Goal: Task Accomplishment & Management: Manage account settings

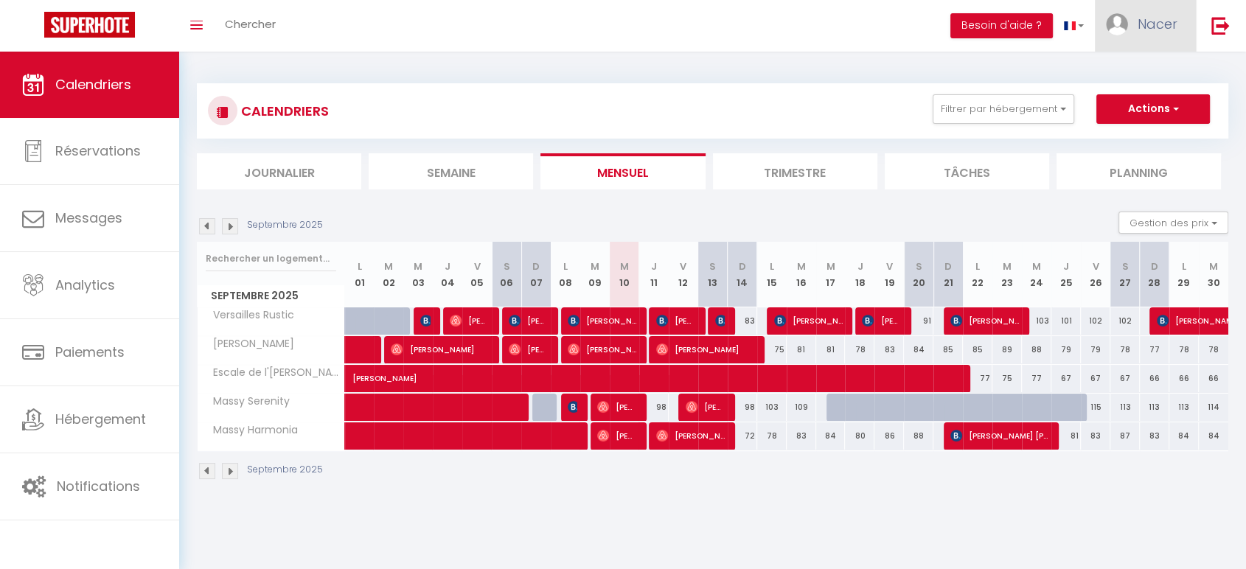
click at [1151, 26] on span "Nacer" at bounding box center [1157, 24] width 40 height 18
click at [1125, 77] on link "Paramètres" at bounding box center [1136, 73] width 109 height 25
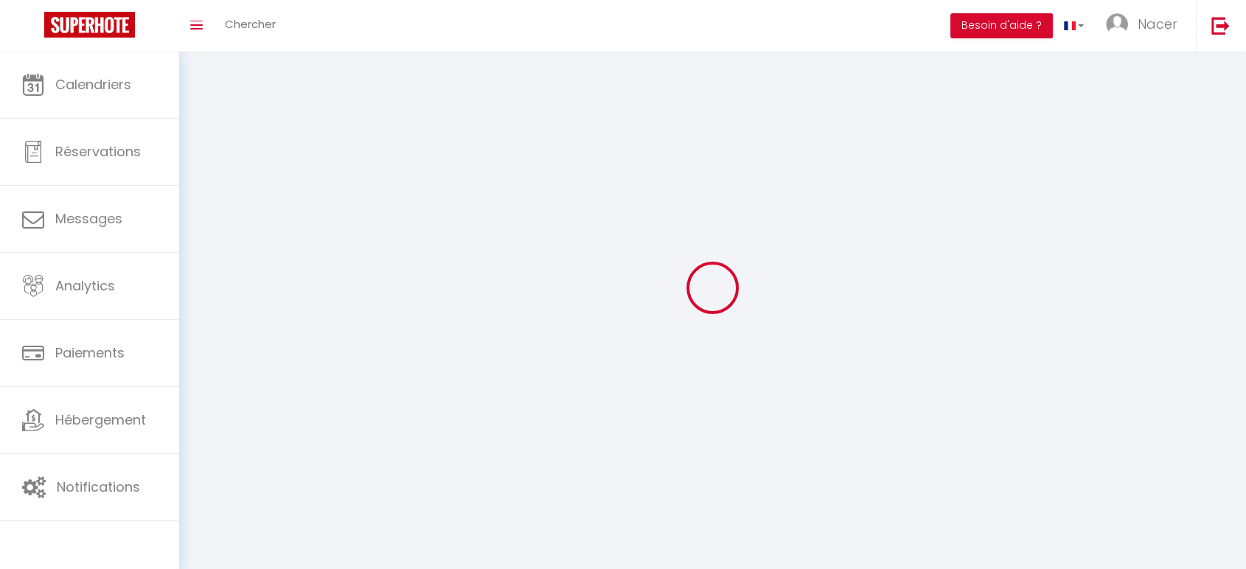
type input "Nacer"
type input "Benjelloun"
type input "[PHONE_NUMBER]"
type input "13 rue du Pré"
type input "91300"
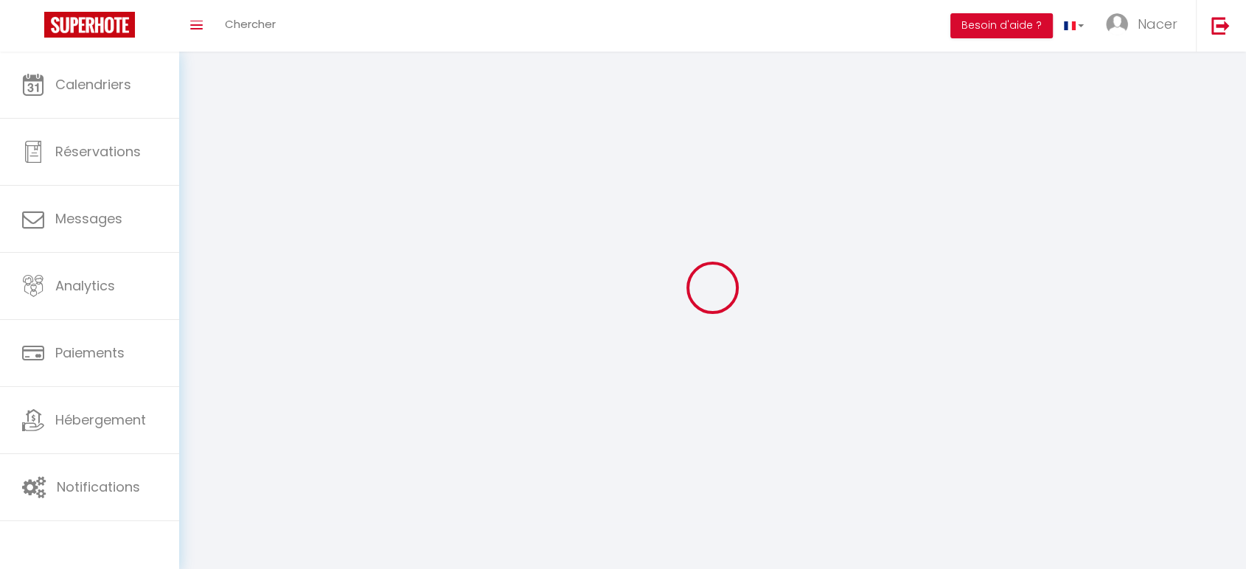
type input "Massy"
type input "KBTKZqQSU6q03BexIJf4A5k4O"
type input "Cba8rgsaRhVKzbMckX31Mgeu1"
select select "28"
select select "fr"
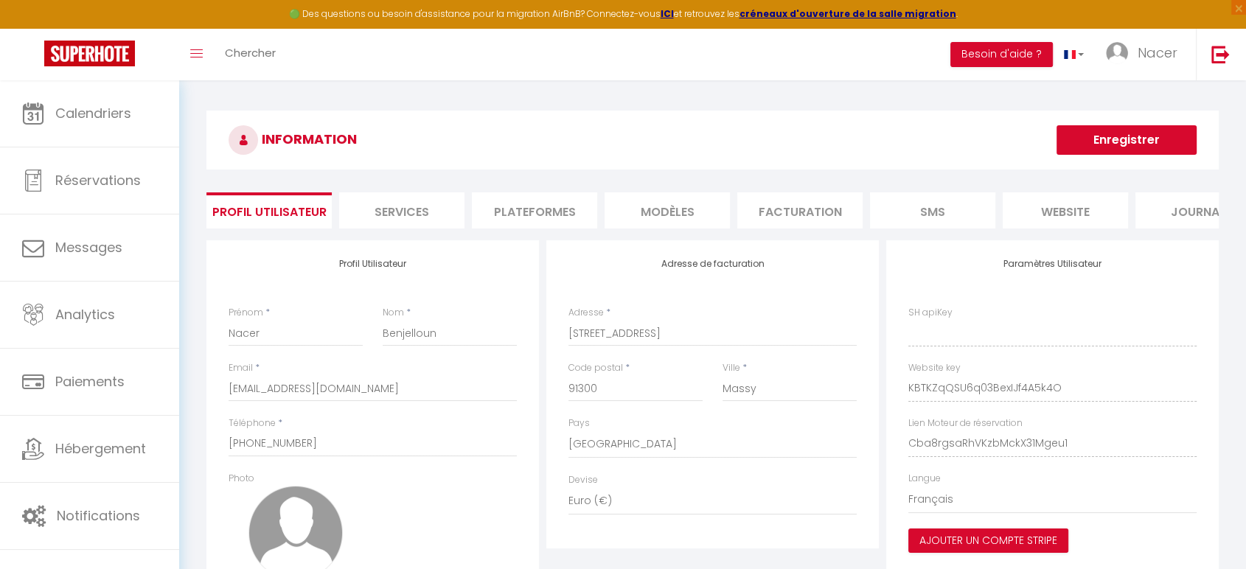
type input "KBTKZqQSU6q03BexIJf4A5k4O"
type input "Cba8rgsaRhVKzbMckX31Mgeu1"
type input "[URL][DOMAIN_NAME]"
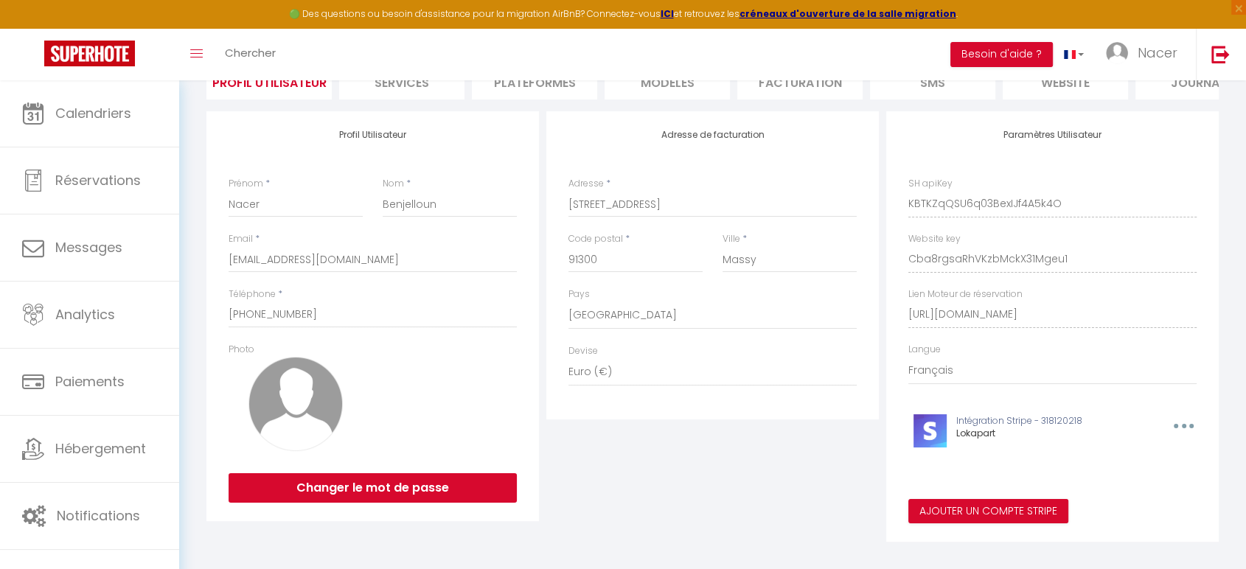
scroll to position [155, 0]
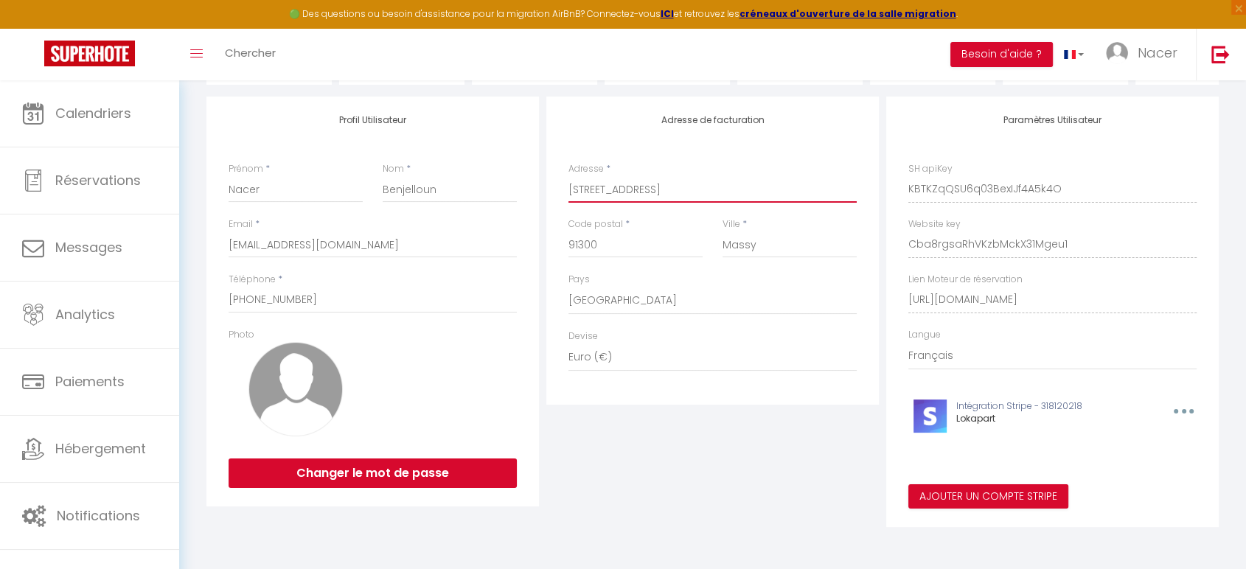
click at [700, 194] on input "13 rue du Pré" at bounding box center [712, 189] width 288 height 27
type input "LOKAPART - [STREET_ADDRESS]"
click at [725, 512] on div "Adresse de facturation Adresse * LOKAPART - 13 rue du Pré Code postal * 91300 V…" at bounding box center [713, 312] width 340 height 431
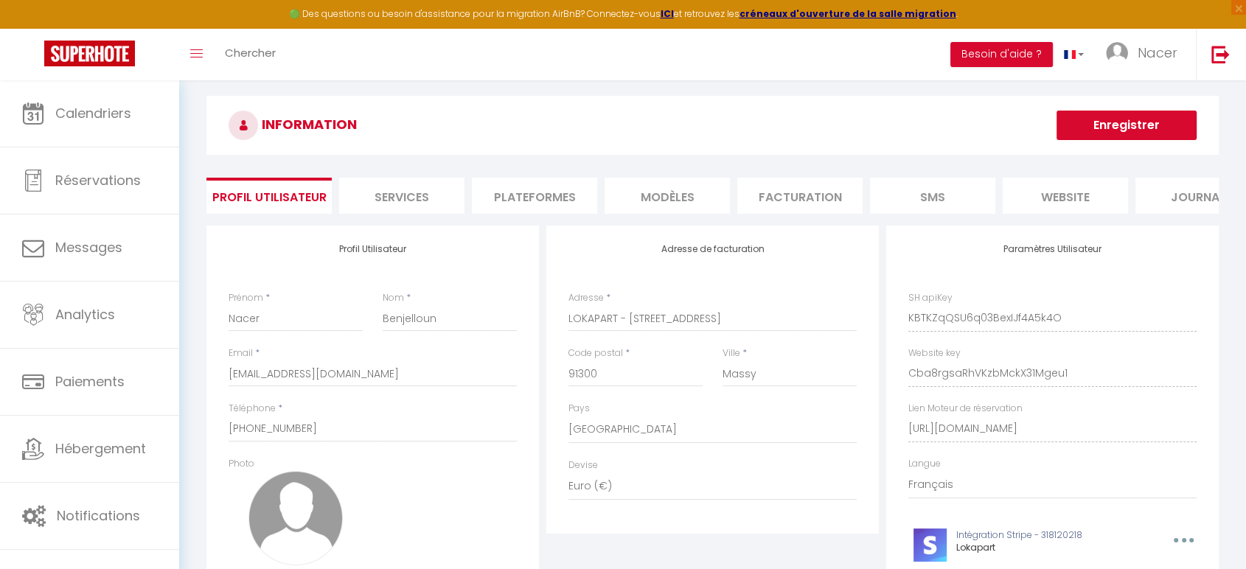
scroll to position [0, 0]
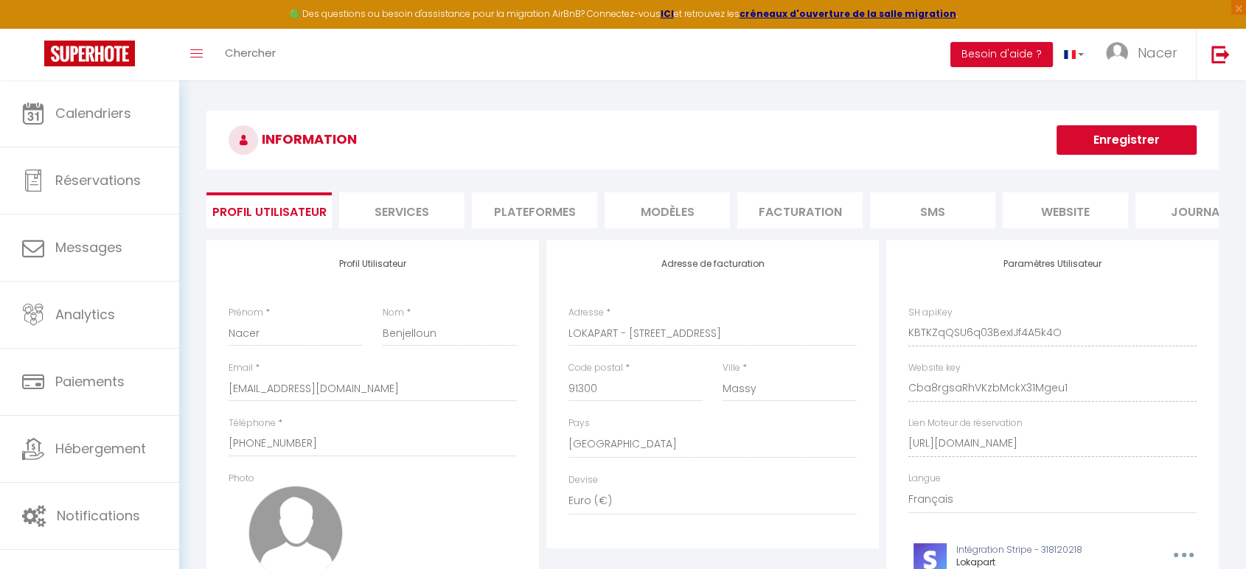
click at [1143, 147] on button "Enregistrer" at bounding box center [1126, 139] width 140 height 29
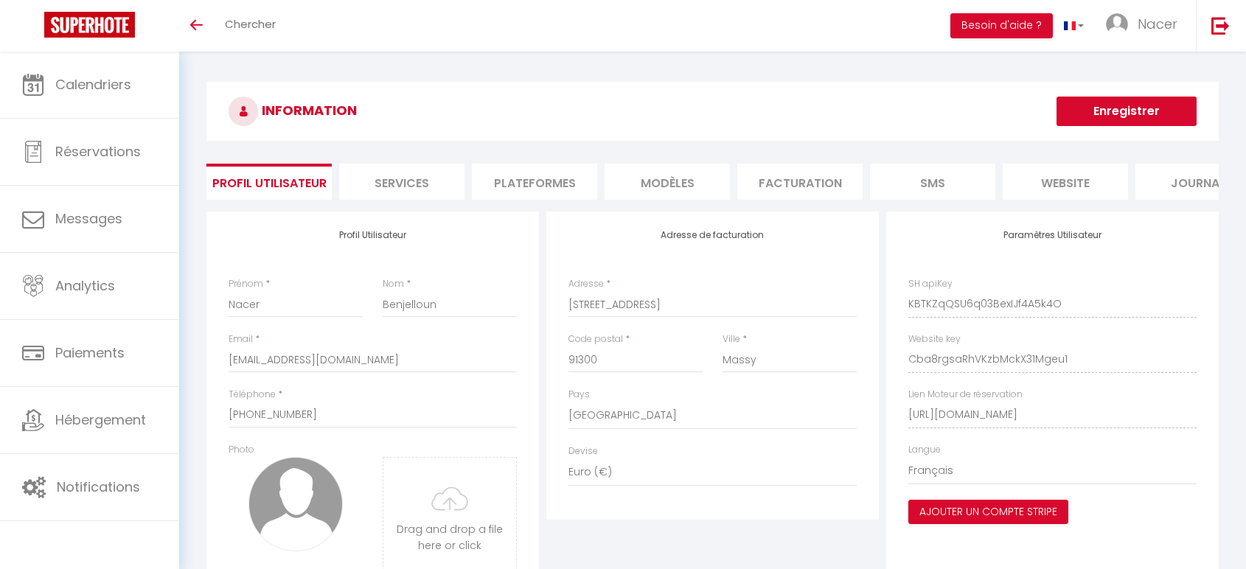
select select "28"
select select "fr"
click at [566, 313] on div "Adresse de facturation Adresse * 13 rue du Pré Code postal * 91300 Ville * Mass…" at bounding box center [712, 366] width 332 height 308
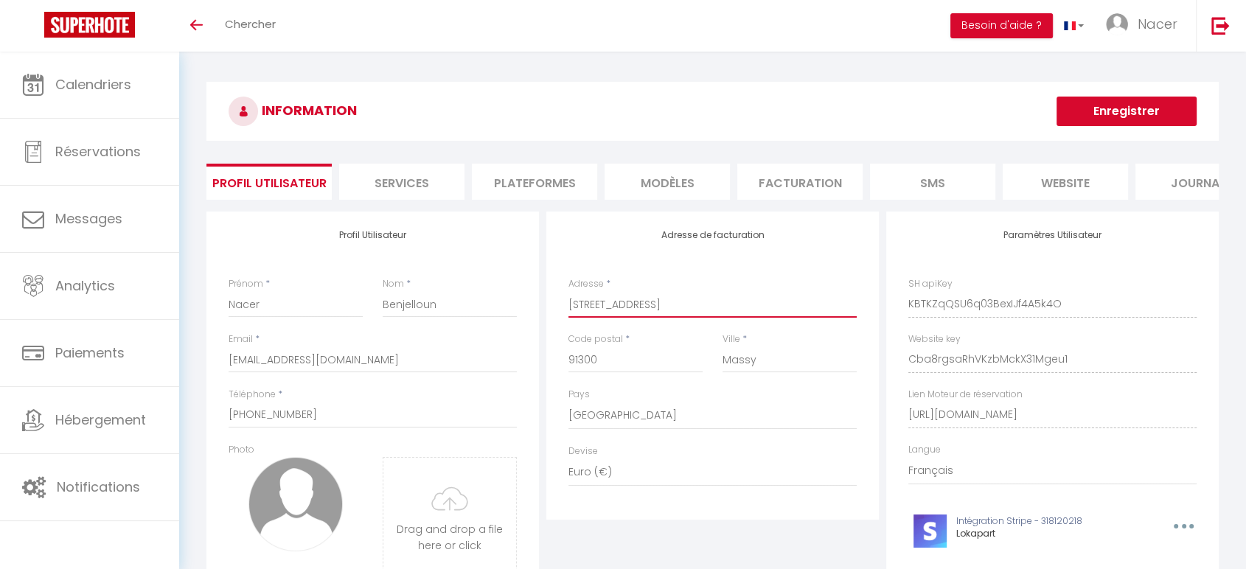
click at [572, 318] on input "13 rue du Pré" at bounding box center [712, 304] width 288 height 27
type input "LOKAPART - [STREET_ADDRESS]"
click at [1155, 111] on button "Enregistrer" at bounding box center [1126, 111] width 140 height 29
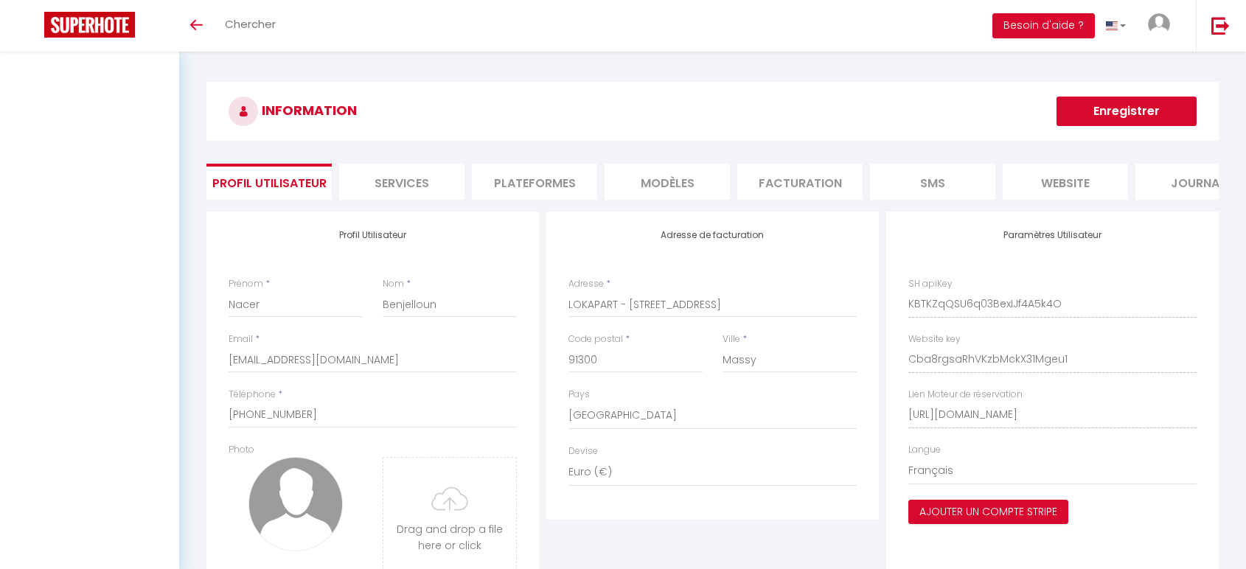
select select "28"
select select "fr"
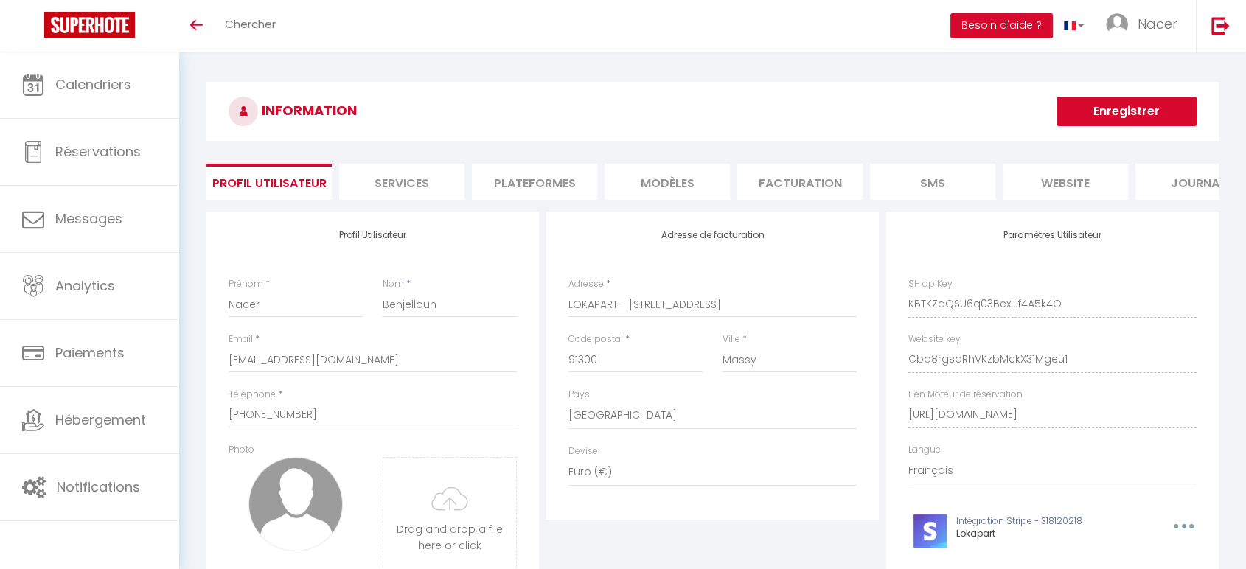
click at [958, 112] on h3 "INFORMATION" at bounding box center [712, 111] width 1012 height 59
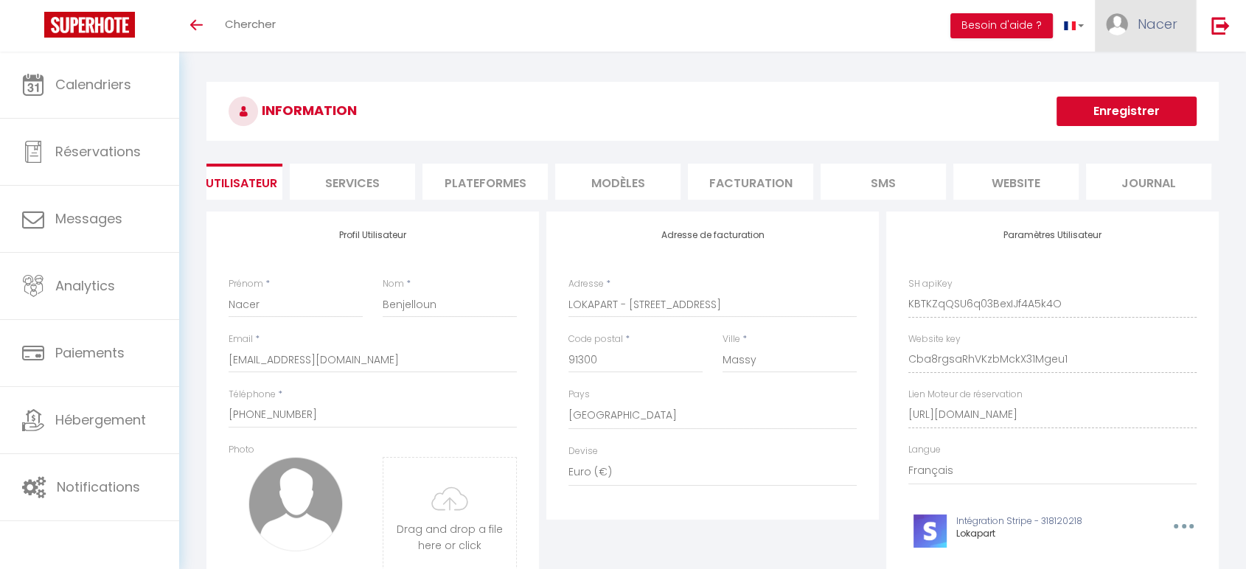
click at [1120, 27] on img at bounding box center [1117, 24] width 22 height 22
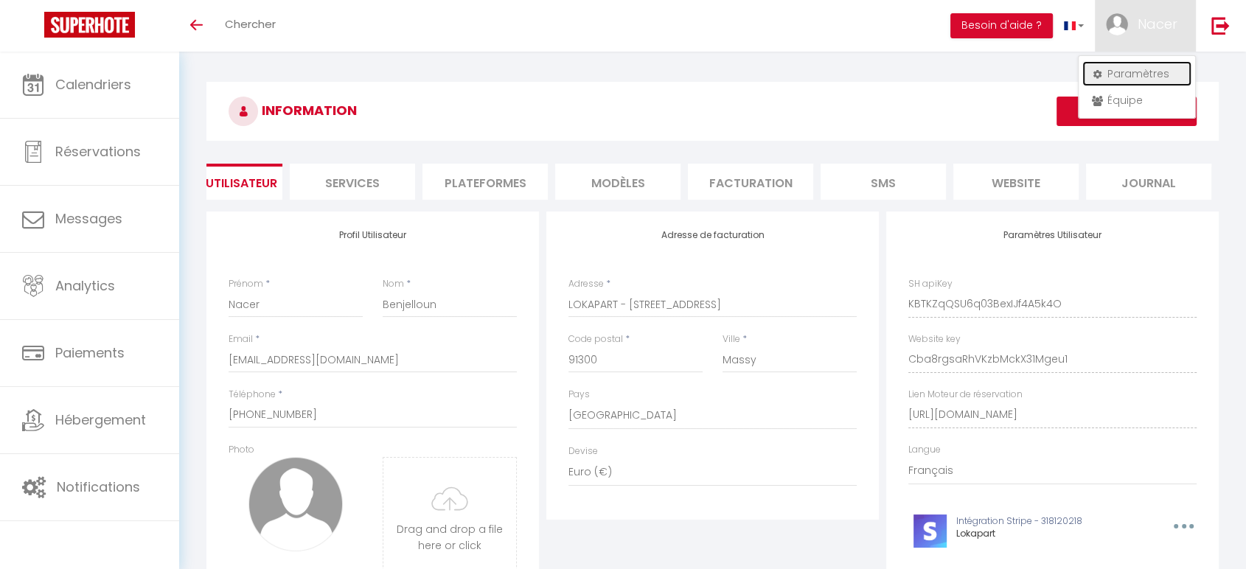
click at [1150, 66] on link "Paramètres" at bounding box center [1136, 73] width 109 height 25
click at [1123, 74] on link "Paramètres" at bounding box center [1136, 73] width 109 height 25
click at [941, 87] on h3 "INFORMATION" at bounding box center [712, 111] width 1012 height 59
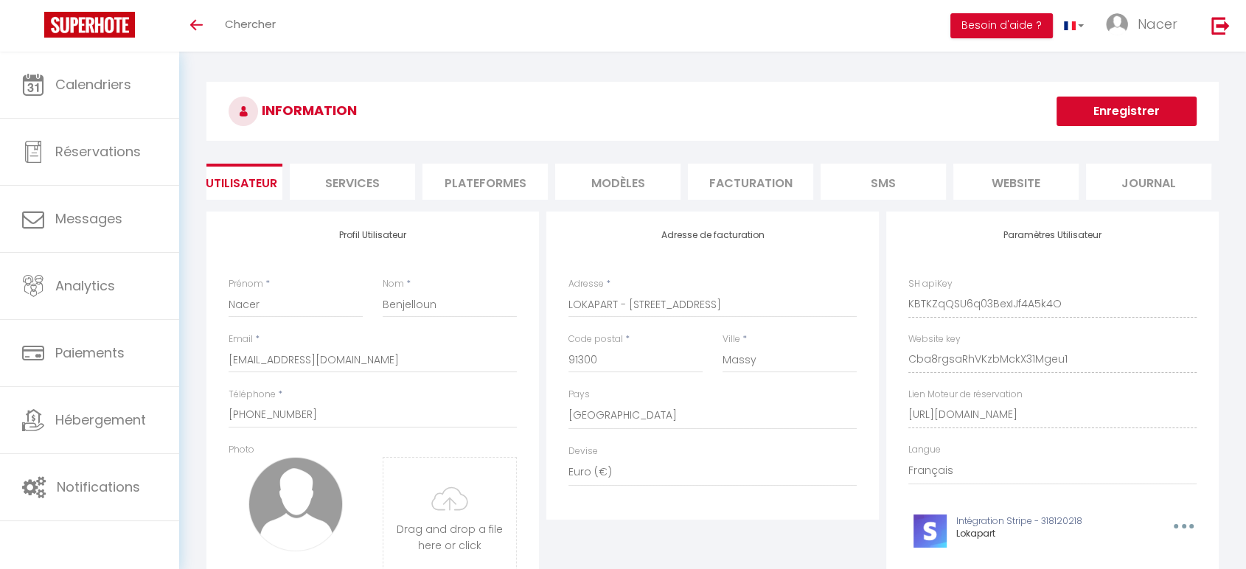
click at [344, 191] on li "Services" at bounding box center [352, 182] width 125 height 36
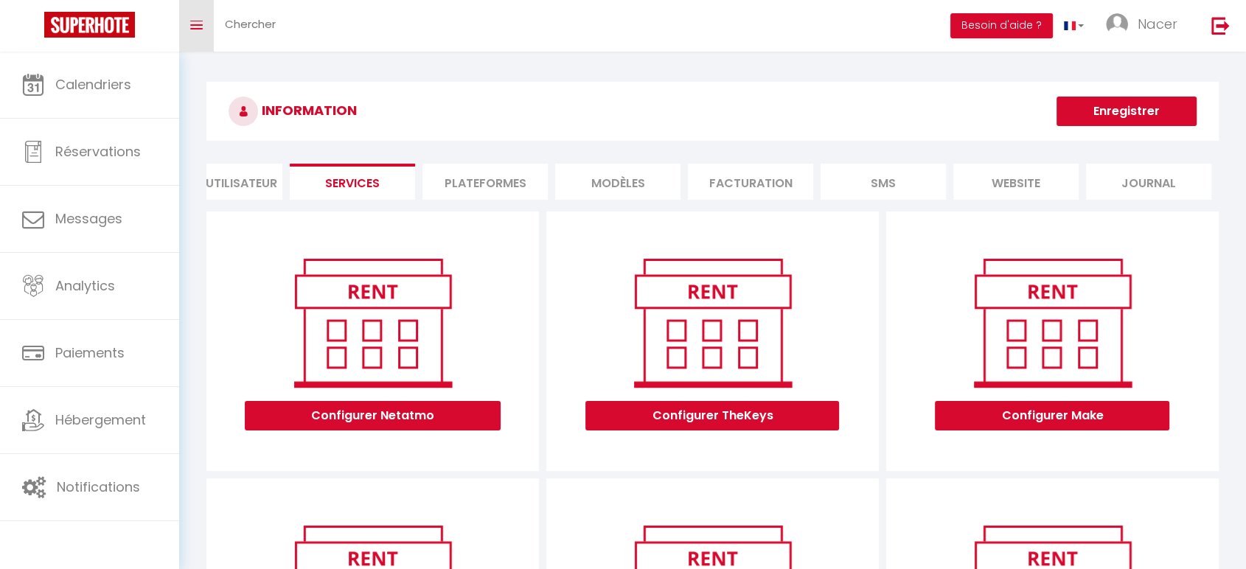
click at [203, 27] on link "Toggle menubar" at bounding box center [196, 26] width 35 height 52
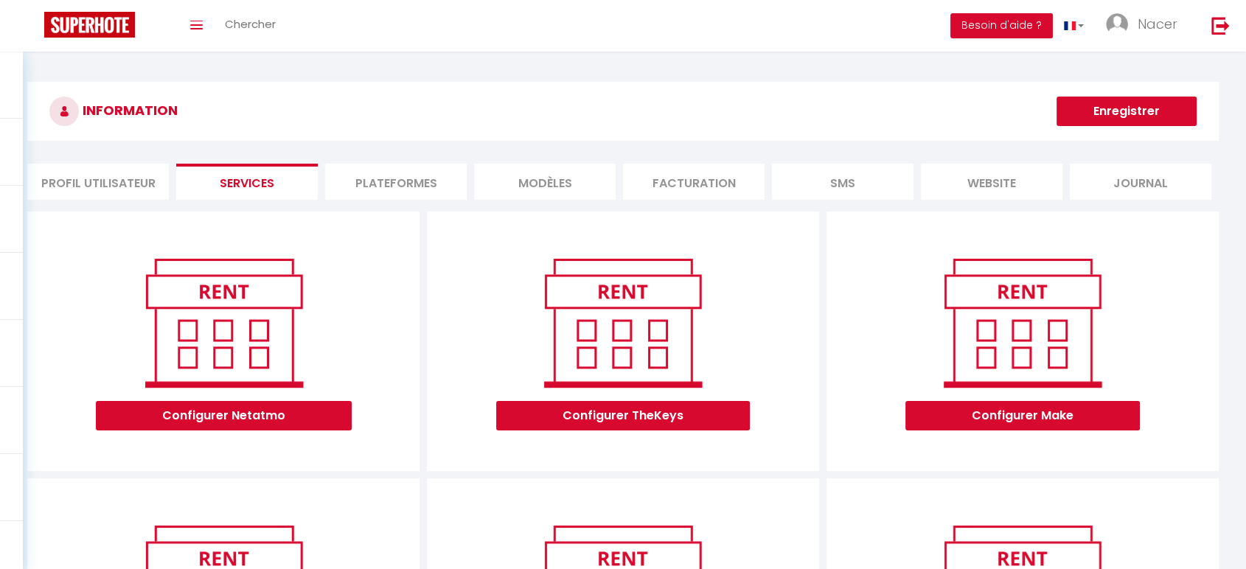
click at [1150, 181] on li "Journal" at bounding box center [1141, 182] width 142 height 36
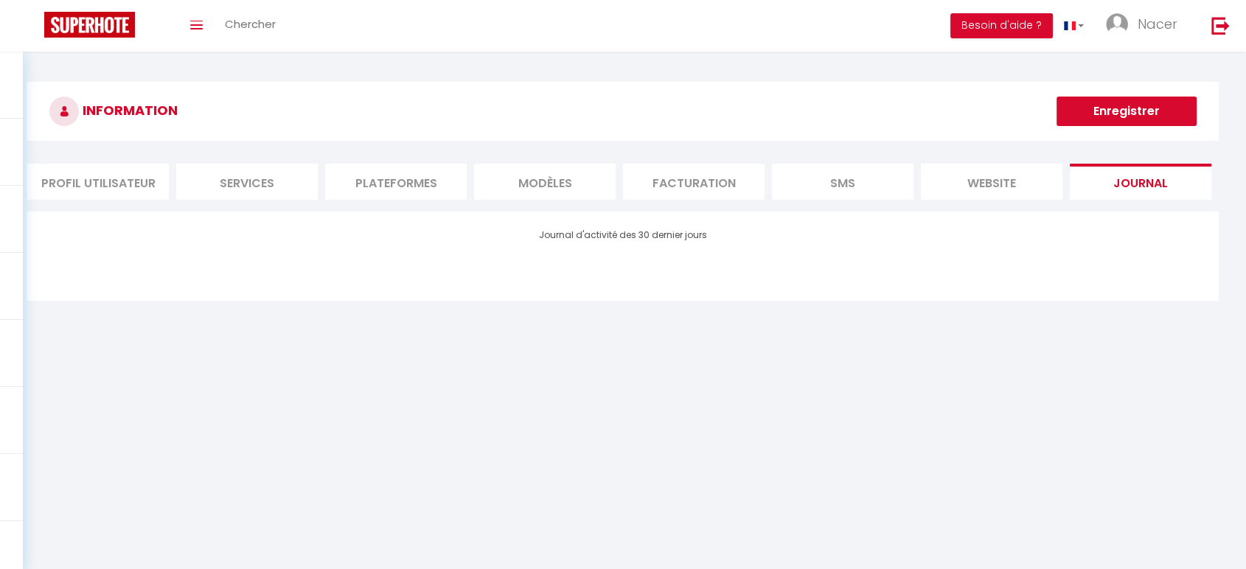
click at [708, 178] on li "Facturation" at bounding box center [694, 182] width 142 height 36
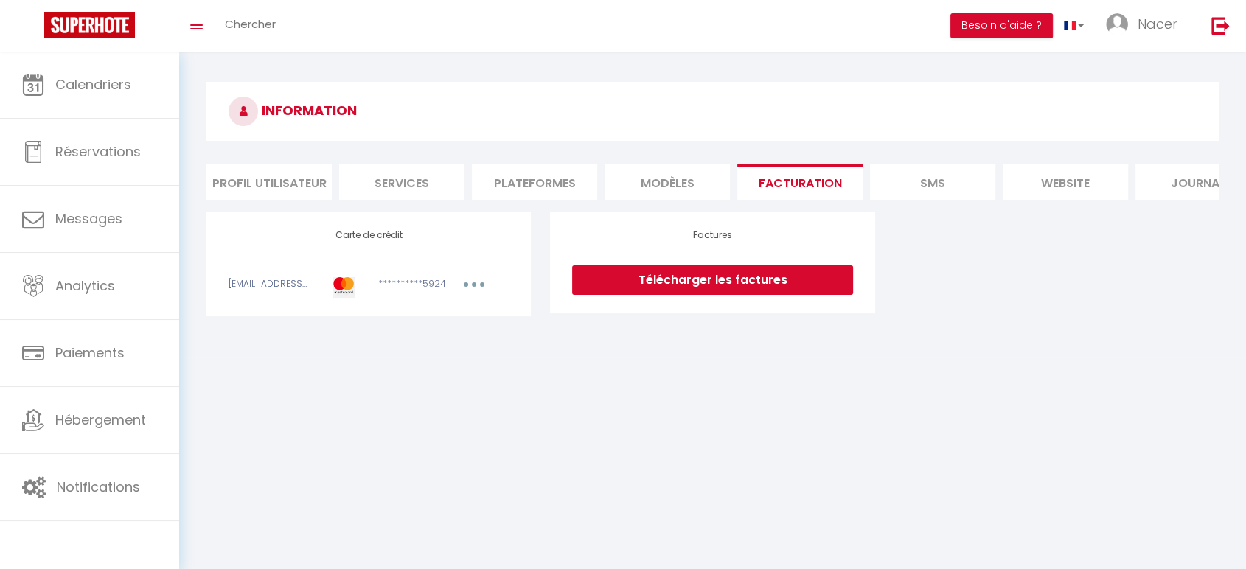
click at [778, 290] on link "Télécharger les factures" at bounding box center [712, 279] width 280 height 29
click at [930, 190] on li "SMS" at bounding box center [932, 182] width 125 height 36
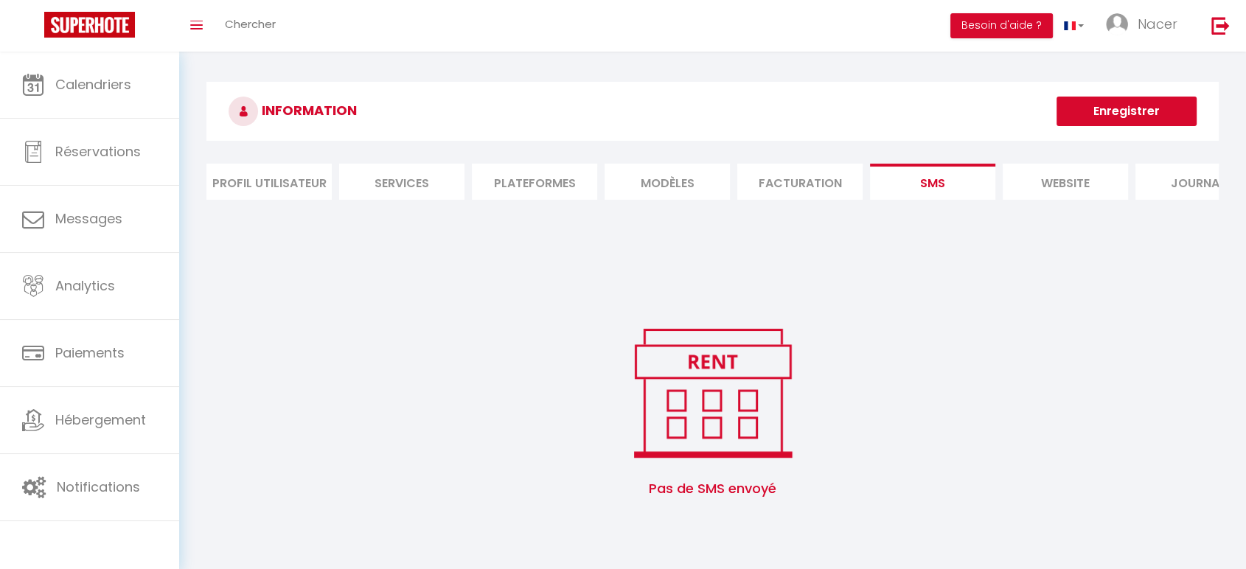
click at [1069, 186] on li "website" at bounding box center [1065, 182] width 125 height 36
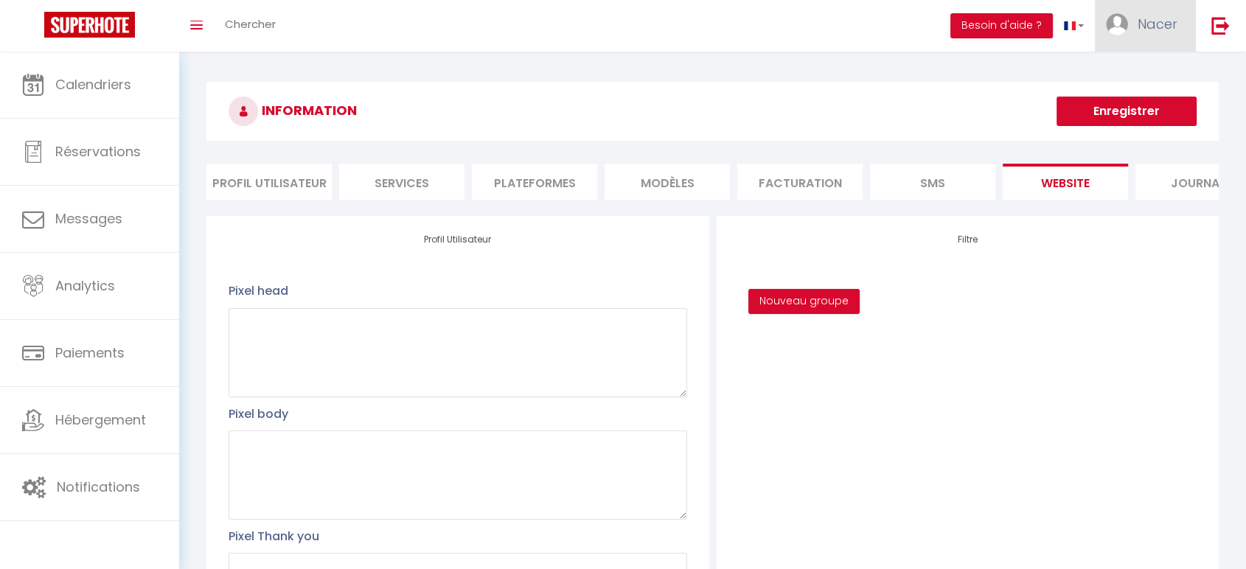
click at [1130, 16] on link "Nacer" at bounding box center [1145, 26] width 101 height 52
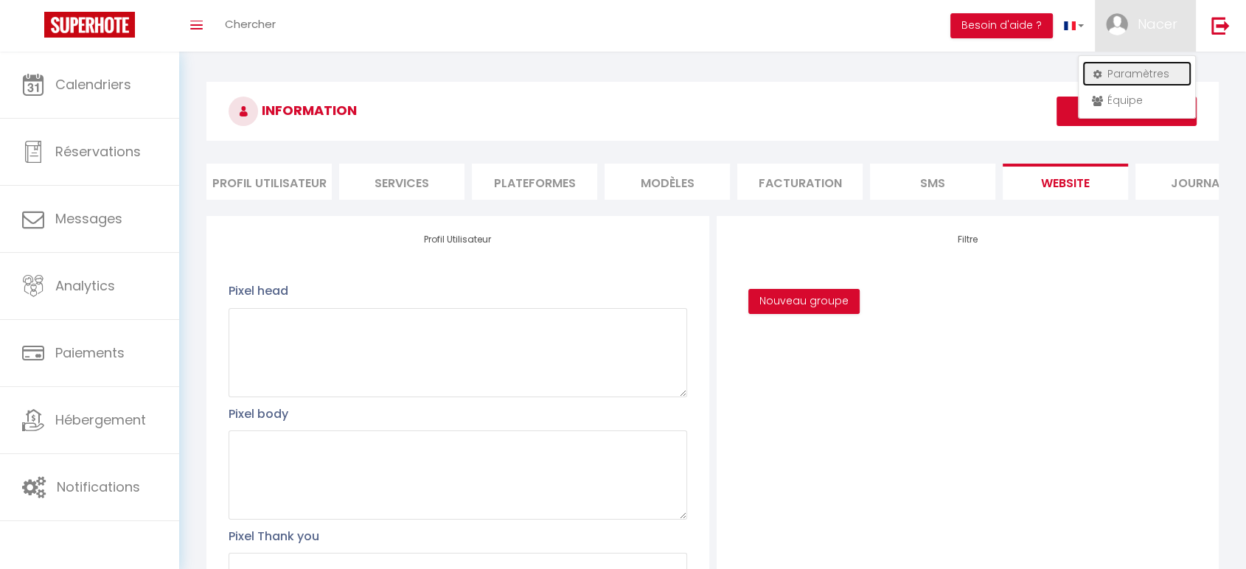
click at [1144, 67] on link "Paramètres" at bounding box center [1136, 73] width 109 height 25
click at [1132, 94] on link "Équipe" at bounding box center [1136, 100] width 109 height 25
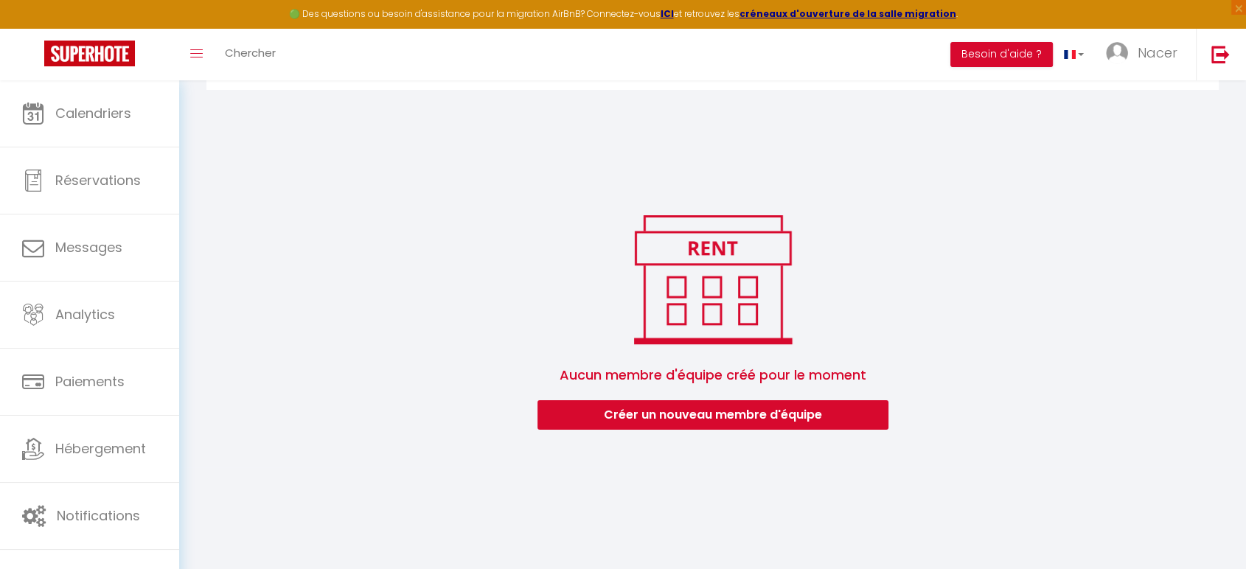
scroll to position [80, 0]
click at [745, 417] on button "Créer un nouveau membre d'équipe" at bounding box center [712, 414] width 351 height 29
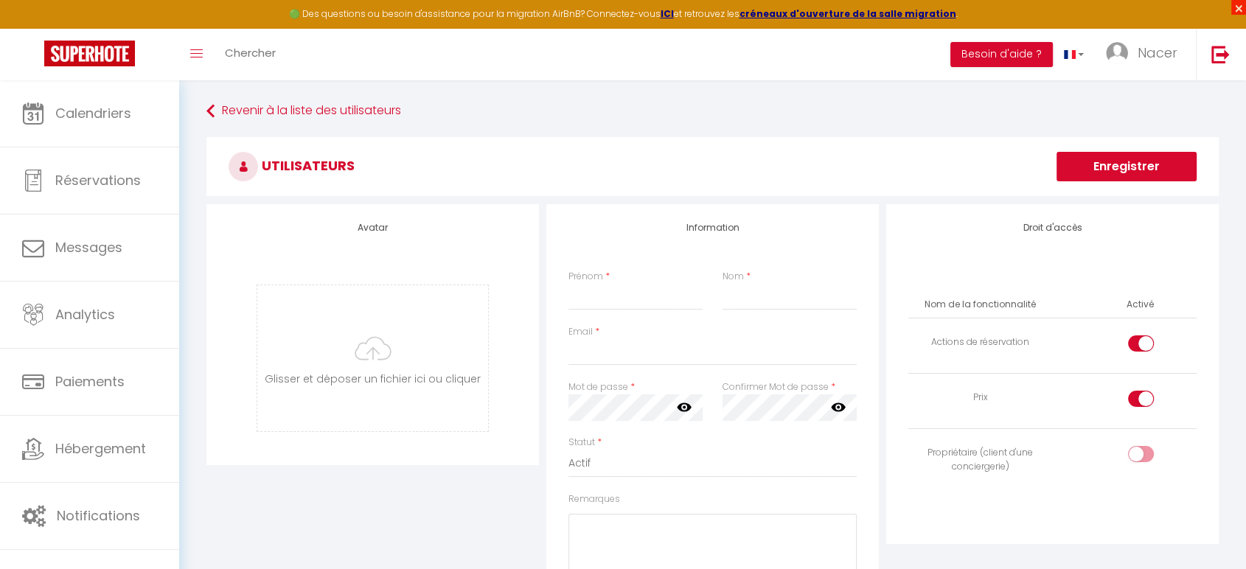
click at [1232, 1] on span "×" at bounding box center [1238, 7] width 15 height 15
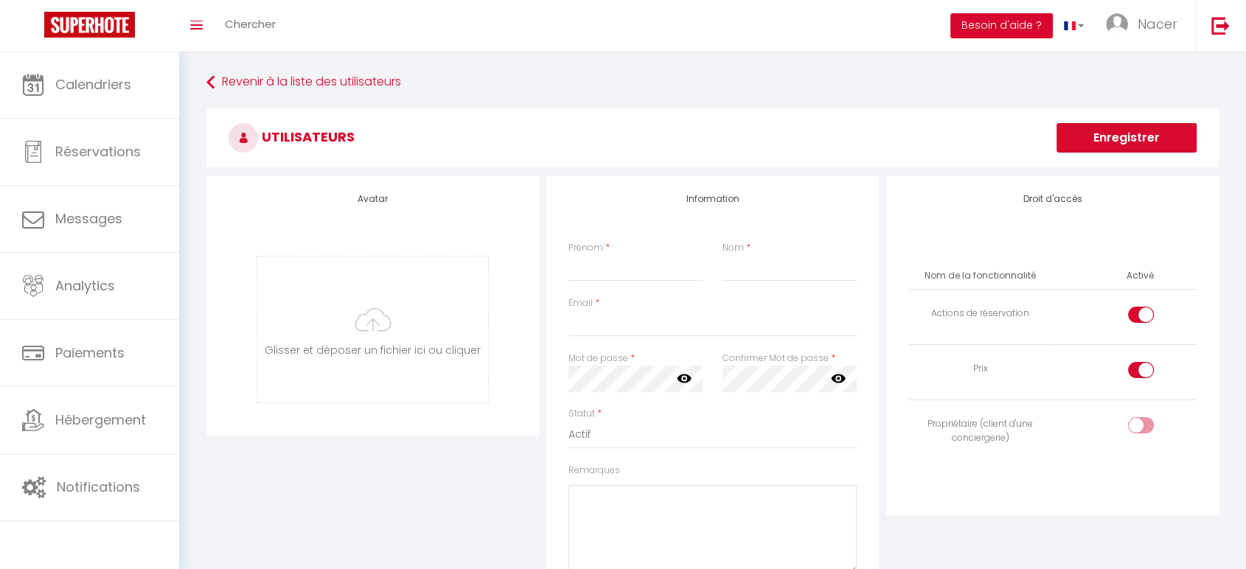
click at [1008, 24] on button "Besoin d'aide ?" at bounding box center [1001, 25] width 102 height 25
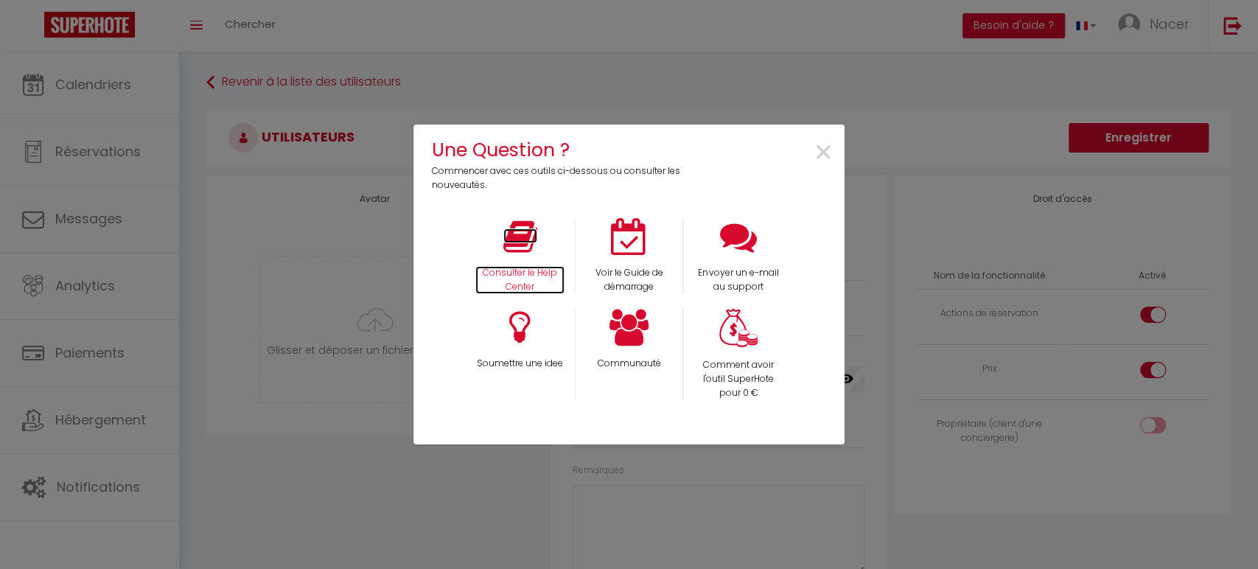
click at [514, 234] on icon at bounding box center [520, 236] width 34 height 37
click at [826, 158] on span "×" at bounding box center [824, 153] width 20 height 46
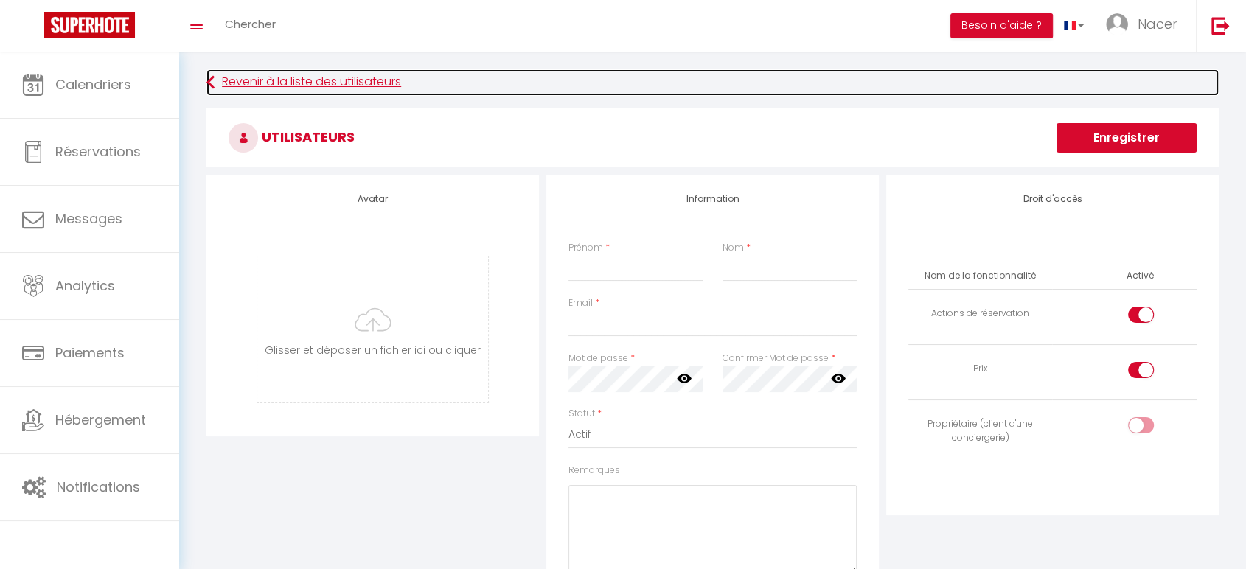
click at [322, 70] on link "Revenir à la liste des utilisateurs" at bounding box center [712, 82] width 1012 height 27
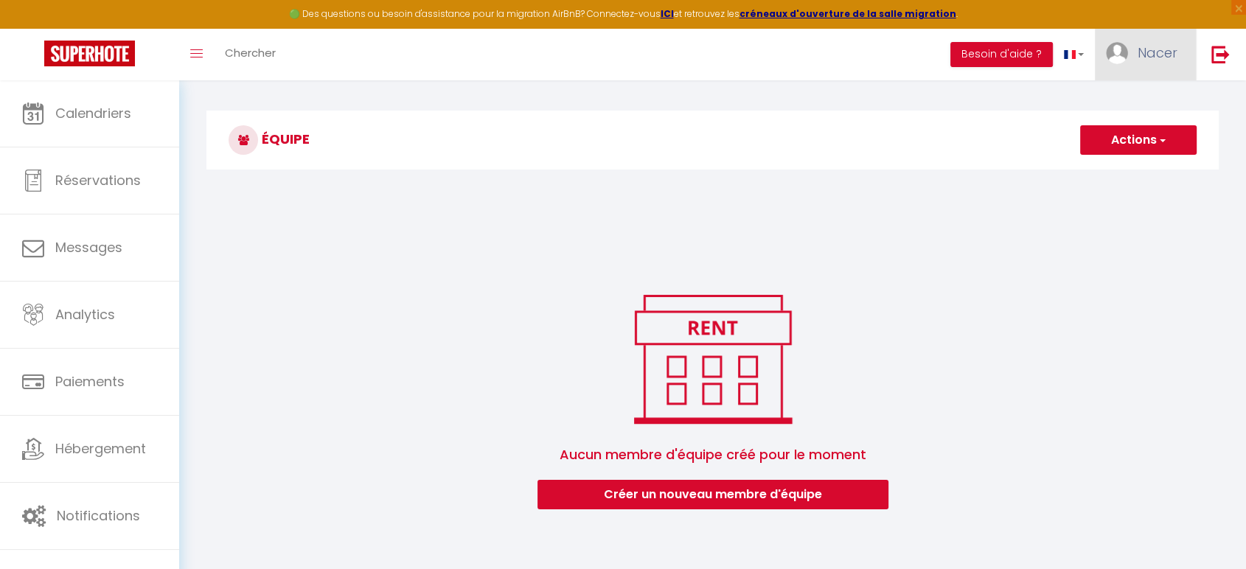
click at [1121, 40] on link "Nacer" at bounding box center [1145, 55] width 101 height 52
click at [1134, 97] on link "Paramètres" at bounding box center [1136, 102] width 109 height 25
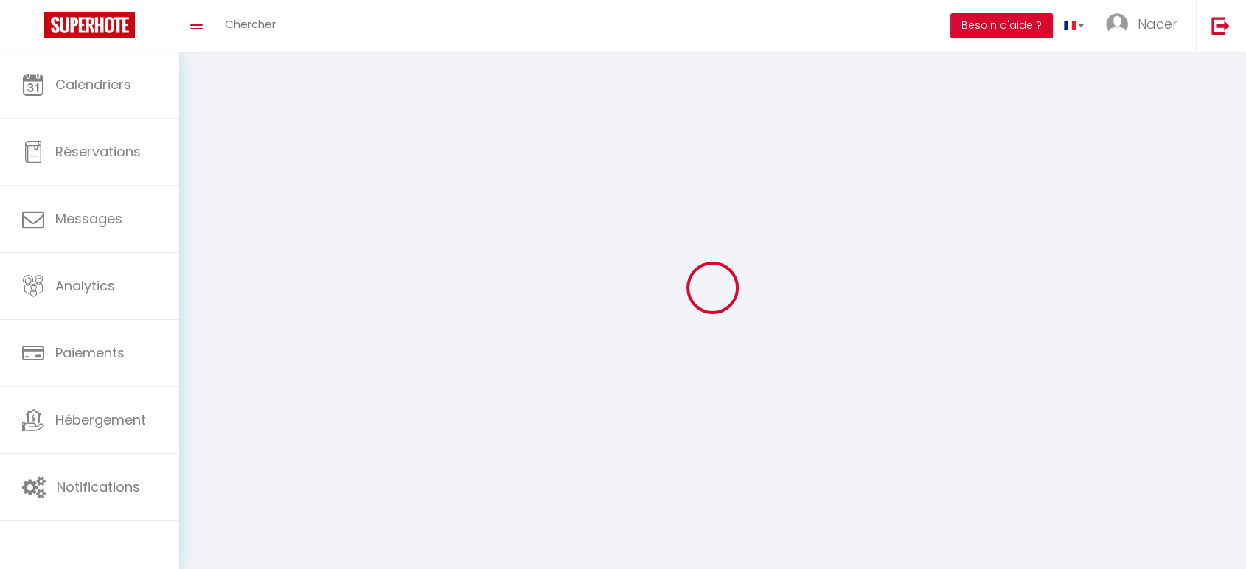
type input "Nacer"
type input "Benjelloun"
type input "[PHONE_NUMBER]"
type input "LOKAPART - [STREET_ADDRESS]"
type input "91300"
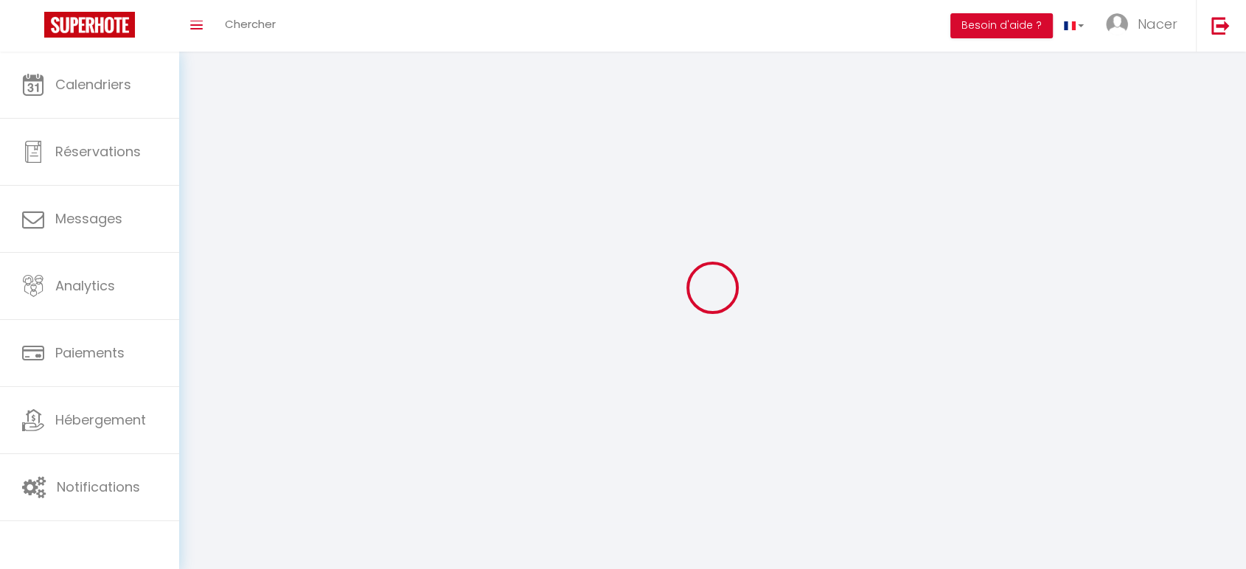
type input "Massy"
type input "KBTKZqQSU6q03BexIJf4A5k4O"
type input "Cba8rgsaRhVKzbMckX31Mgeu1"
type input "KBTKZqQSU6q03BexIJf4A5k4O"
type input "Cba8rgsaRhVKzbMckX31Mgeu1"
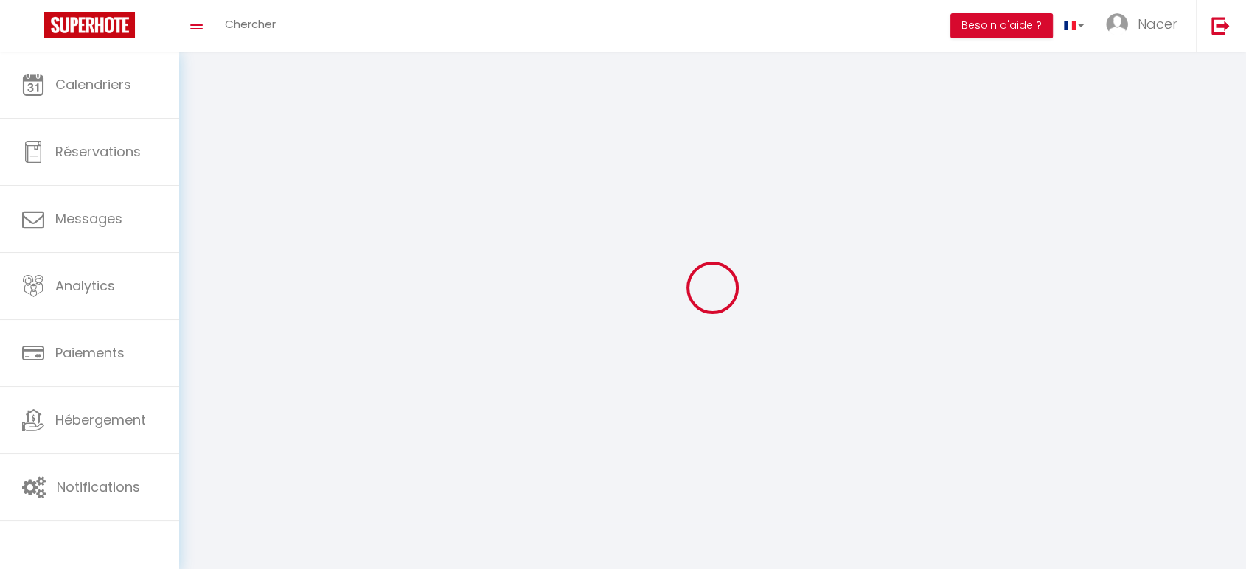
type input "[URL][DOMAIN_NAME]"
select select "28"
select select "fr"
